Goal: Obtain resource: Download file/media

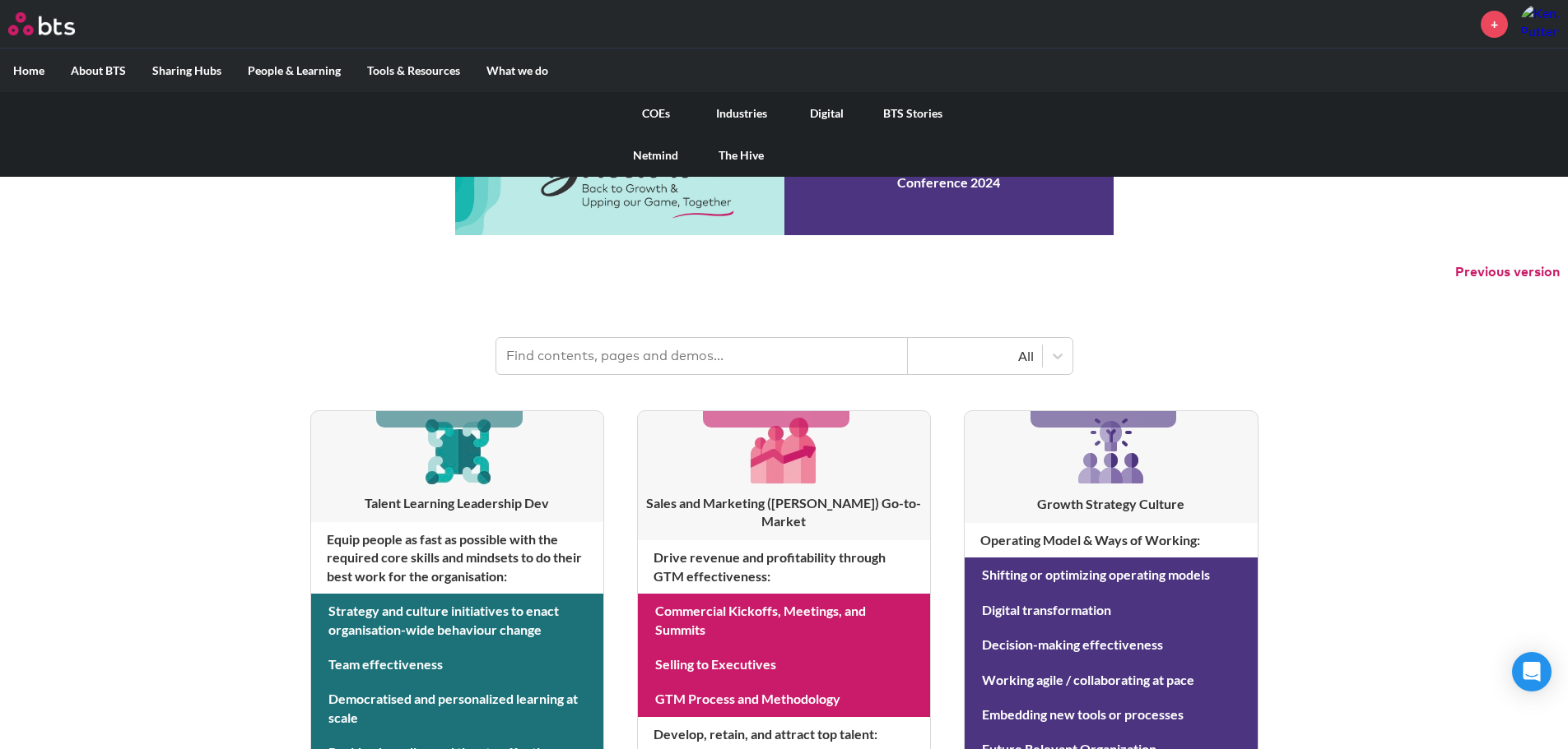
click at [650, 110] on link "COEs" at bounding box center [655, 114] width 86 height 42
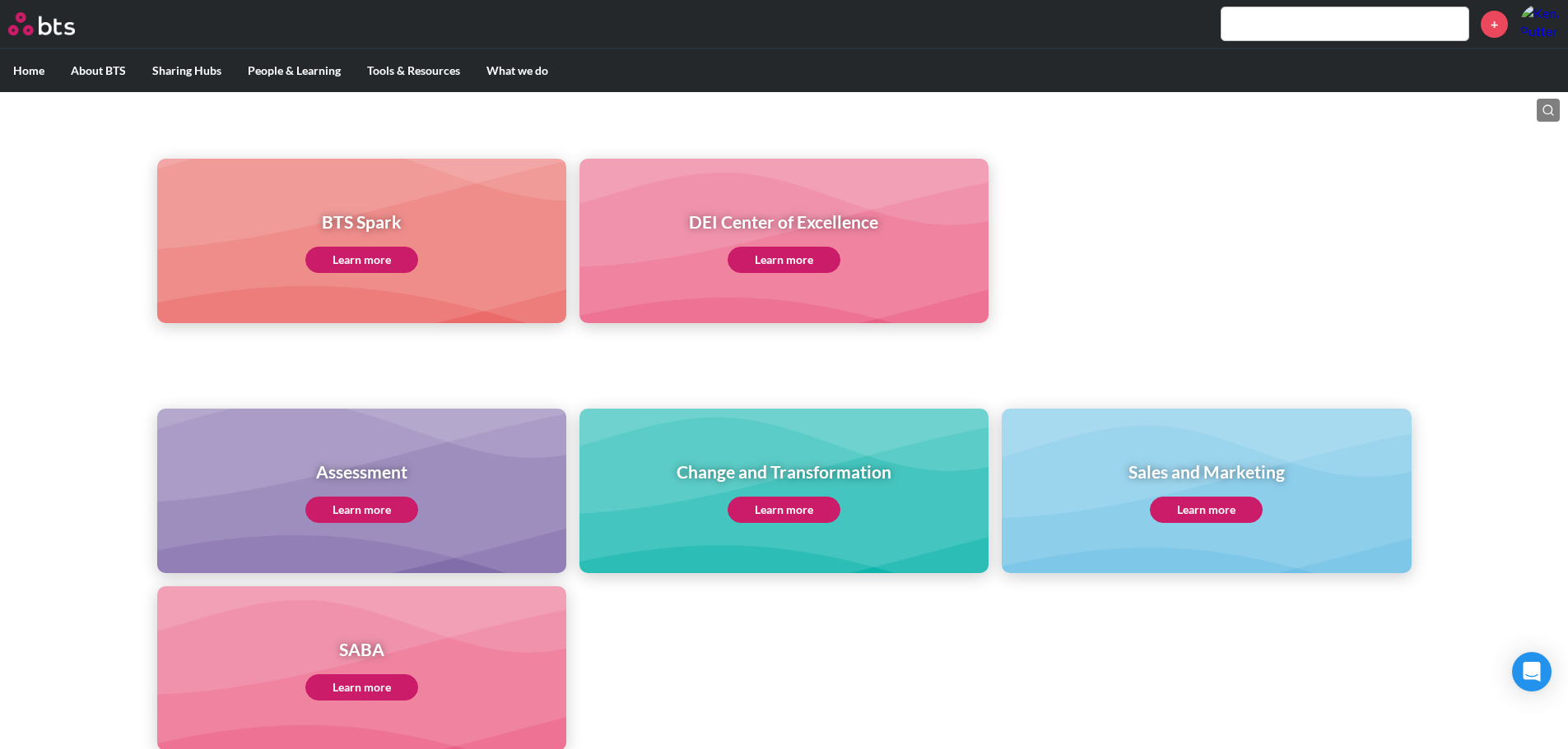
scroll to position [82, 0]
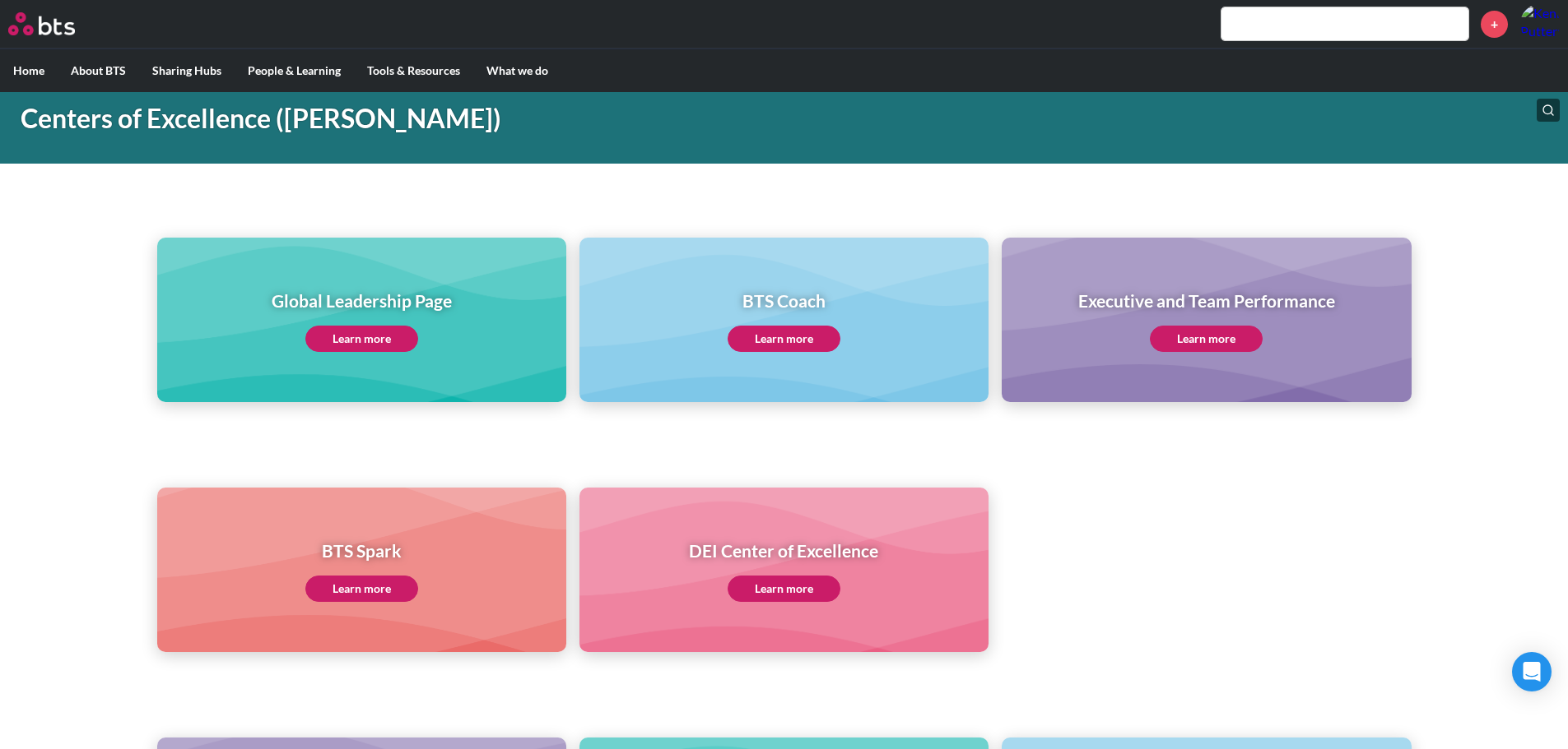
click at [353, 334] on link "Learn more" at bounding box center [361, 338] width 113 height 26
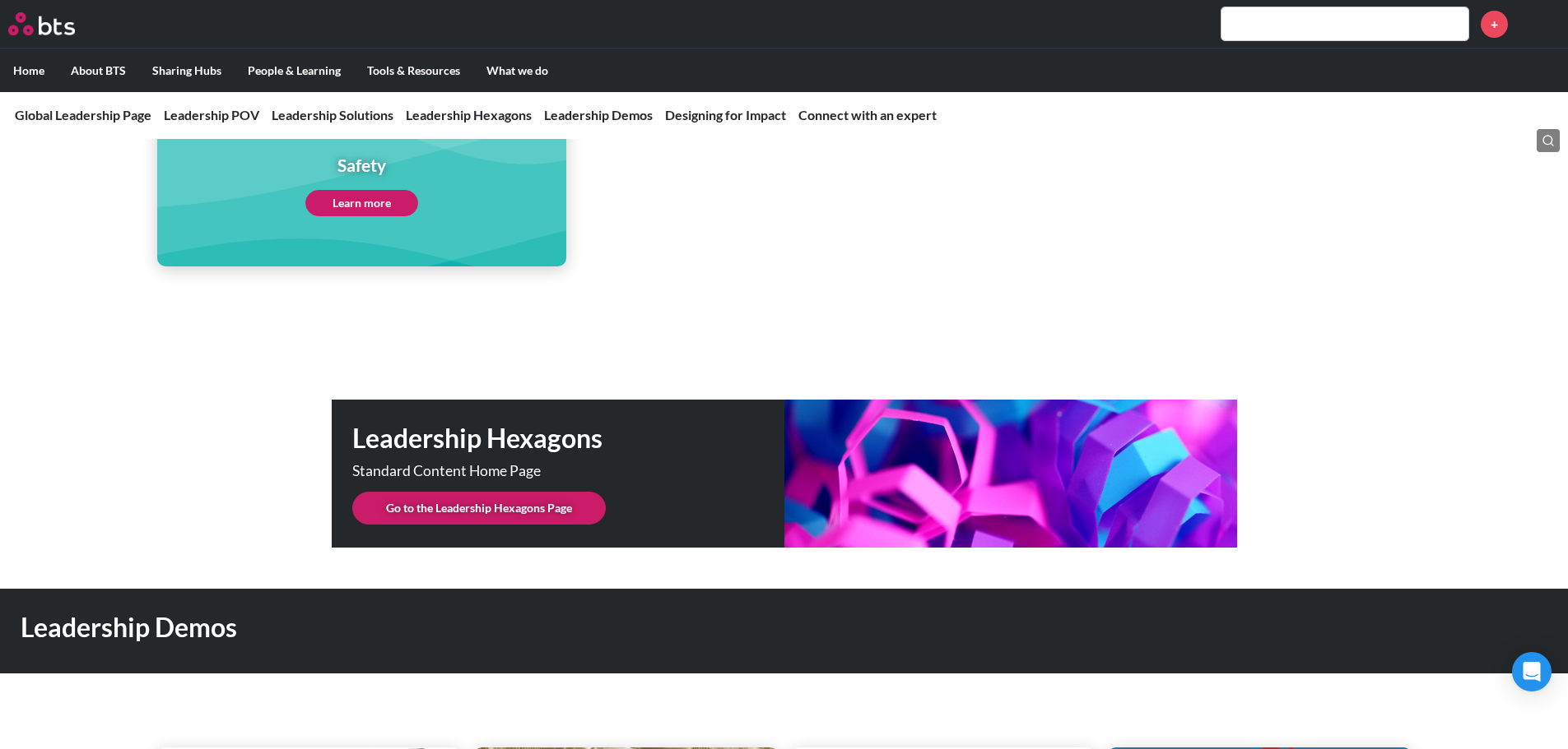
scroll to position [3948, 0]
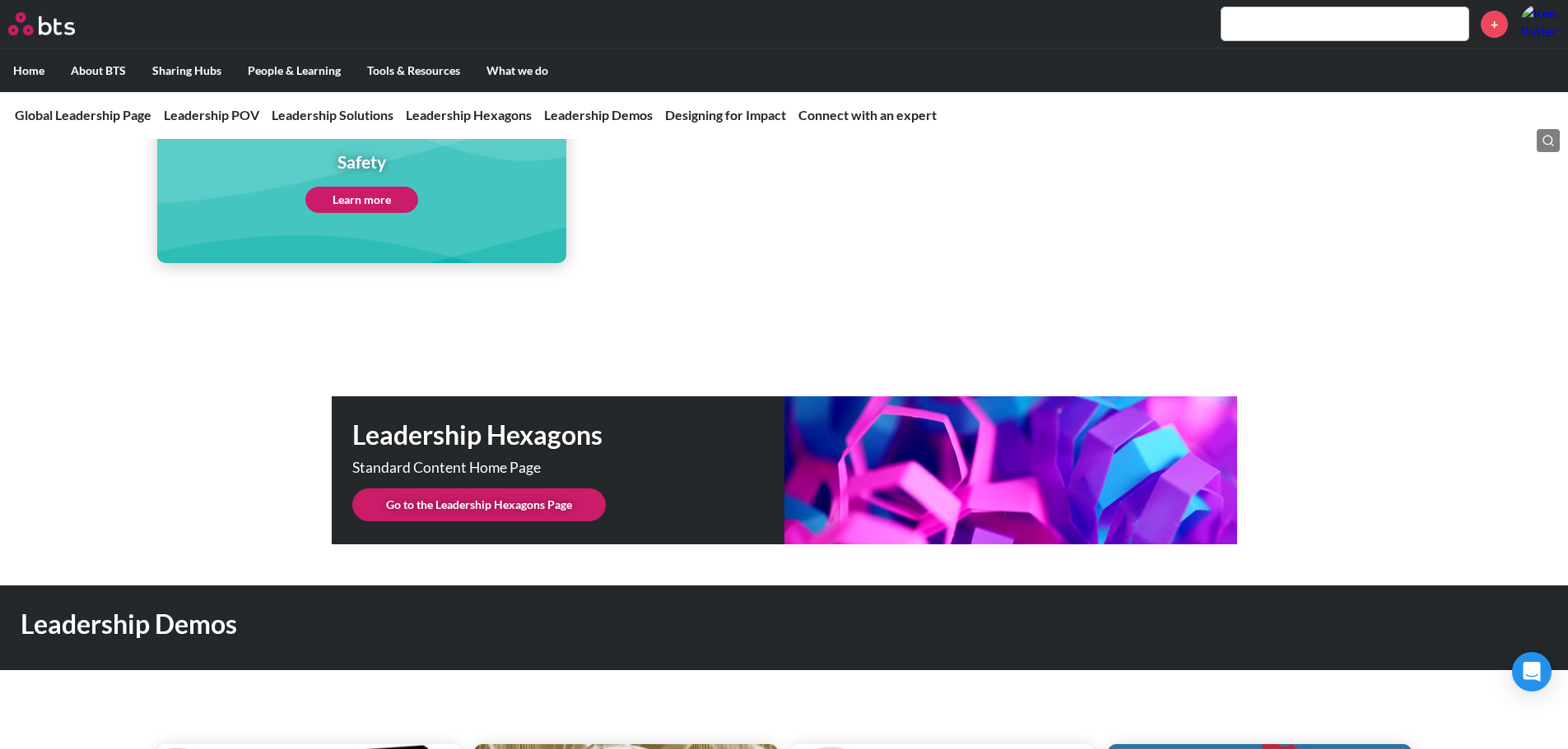
click at [534, 489] on link "Go to the Leadership Hexagons Page" at bounding box center [479, 505] width 253 height 33
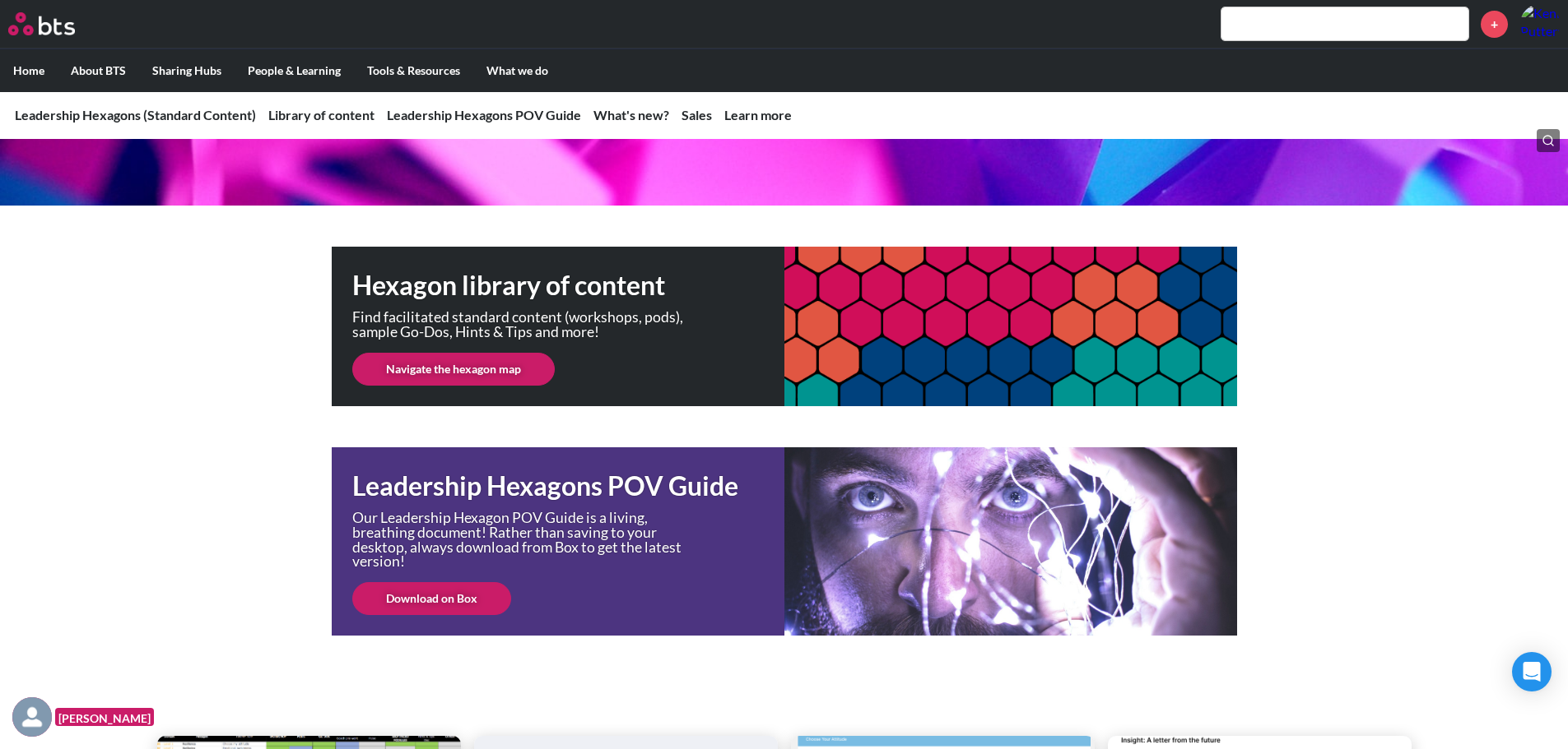
scroll to position [247, 0]
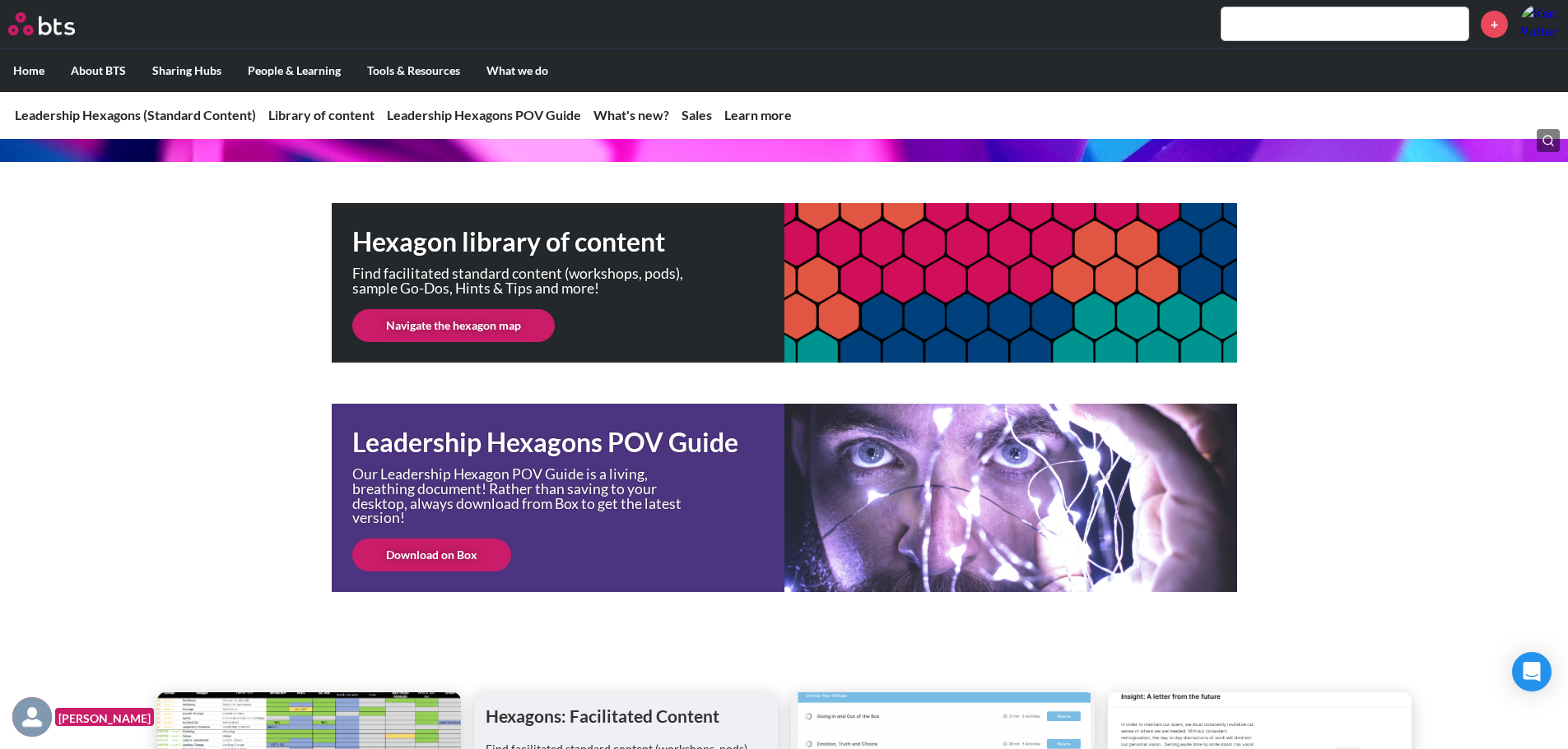
click at [449, 559] on link "Download on Box" at bounding box center [431, 555] width 158 height 33
